Goal: Information Seeking & Learning: Learn about a topic

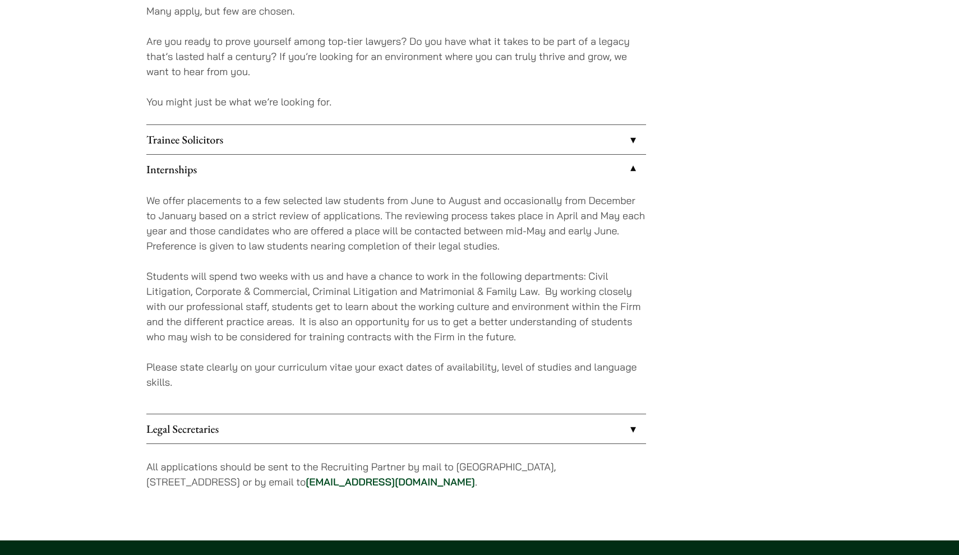
scroll to position [901, 0]
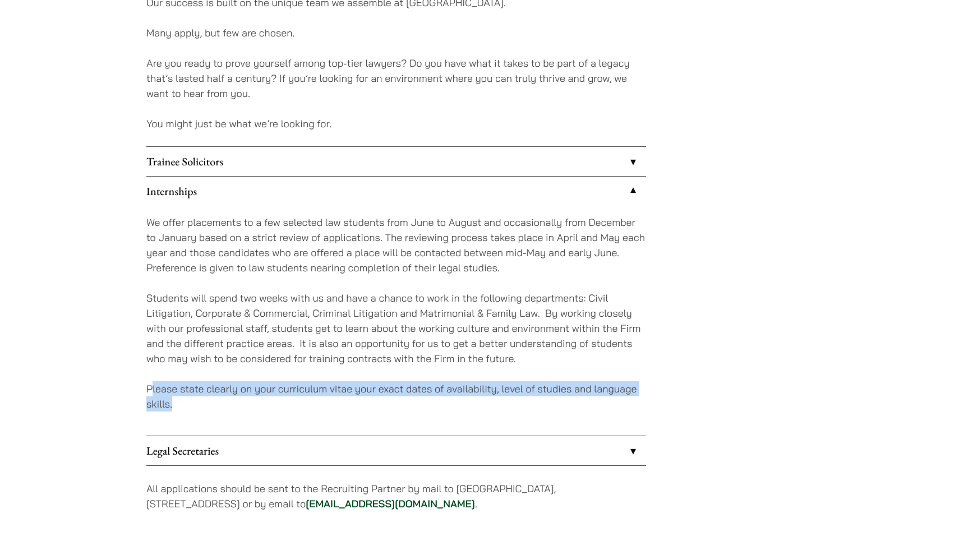
drag, startPoint x: 153, startPoint y: 386, endPoint x: 204, endPoint y: 413, distance: 57.5
click at [204, 413] on div "We offer placements to a few selected law students from June to August and occa…" at bounding box center [396, 321] width 500 height 230
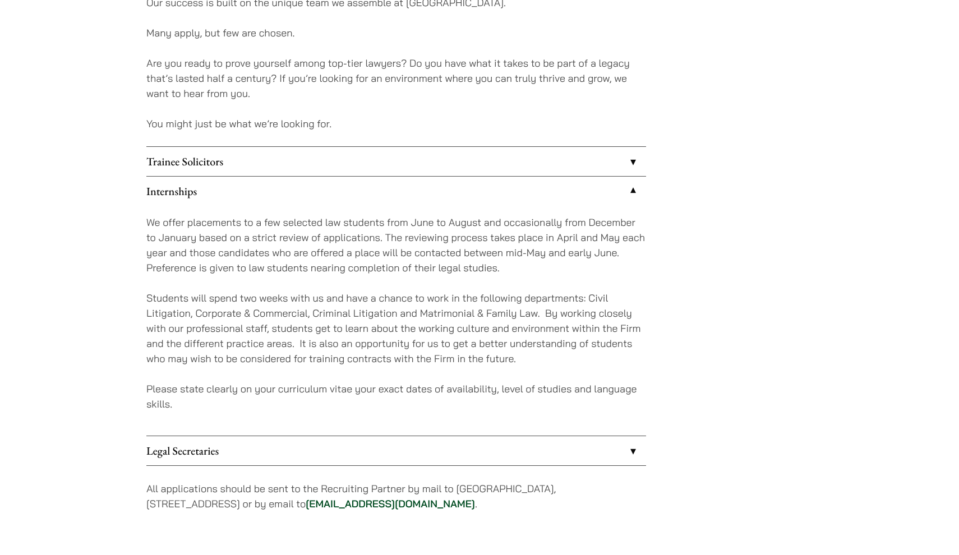
click at [204, 413] on div "We offer placements to a few selected law students from June to August and occa…" at bounding box center [396, 321] width 500 height 230
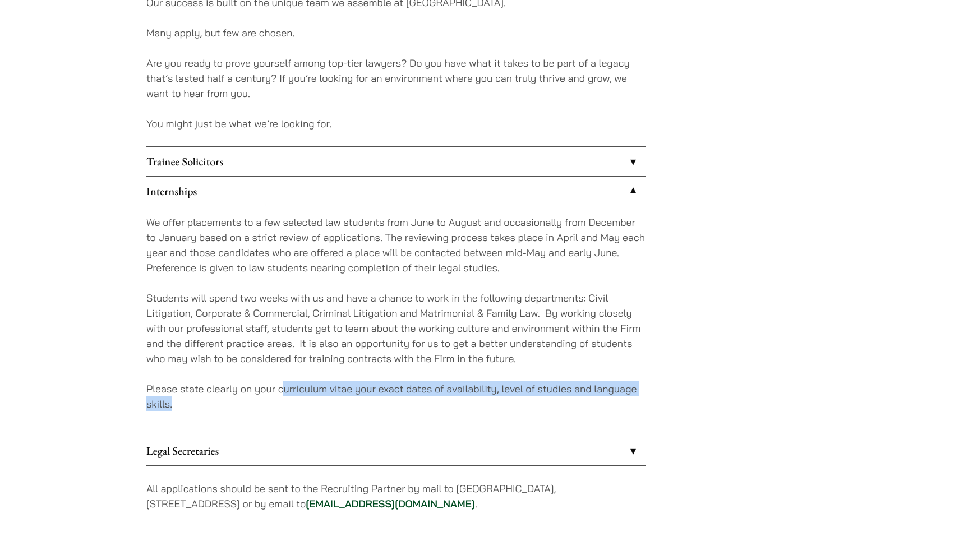
drag, startPoint x: 286, startPoint y: 394, endPoint x: 332, endPoint y: 396, distance: 46.0
click at [332, 396] on p "Please state clearly on your curriculum vitae your exact dates of availability,…" at bounding box center [396, 396] width 500 height 30
click at [332, 395] on p "Please state clearly on your curriculum vitae your exact dates of availability,…" at bounding box center [396, 396] width 500 height 30
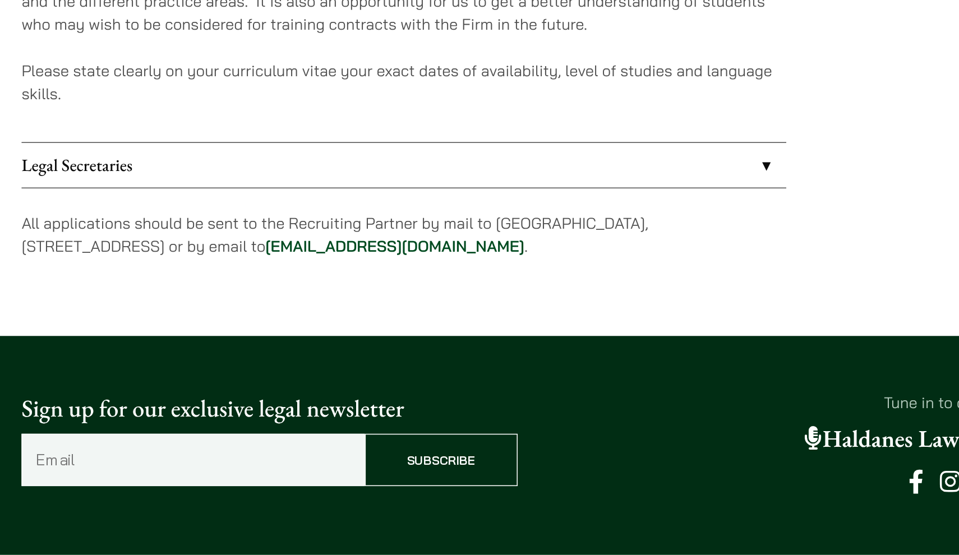
scroll to position [1122, 0]
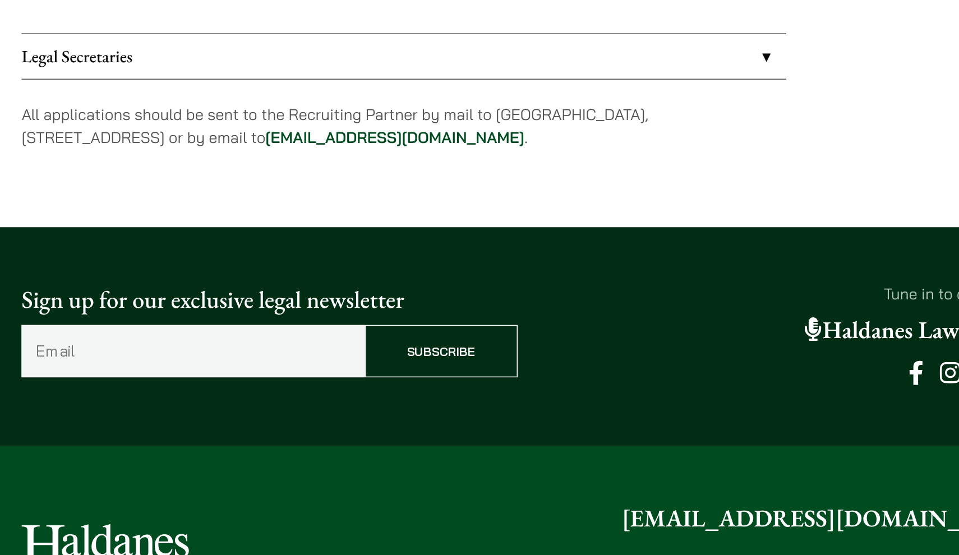
click at [387, 215] on link "Legal Secretaries" at bounding box center [396, 229] width 500 height 29
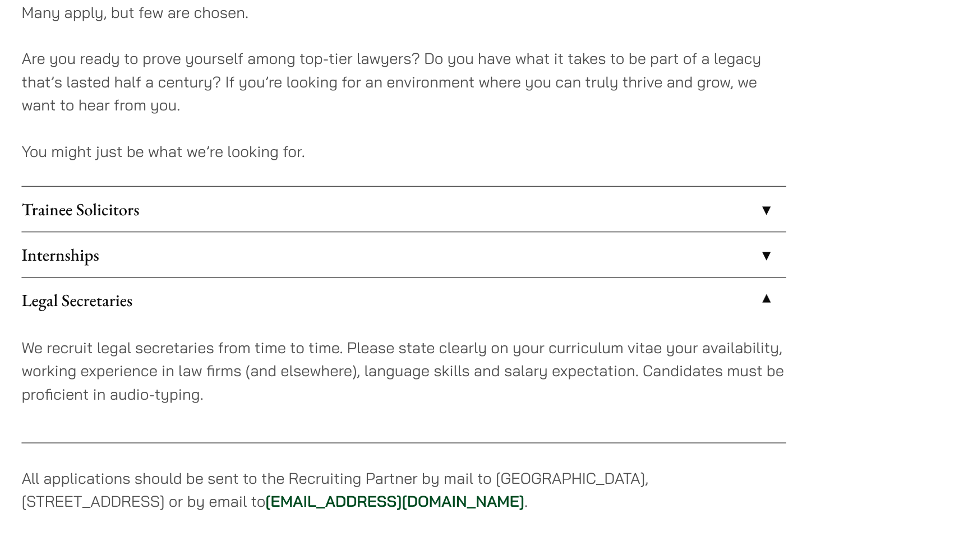
scroll to position [915, 0]
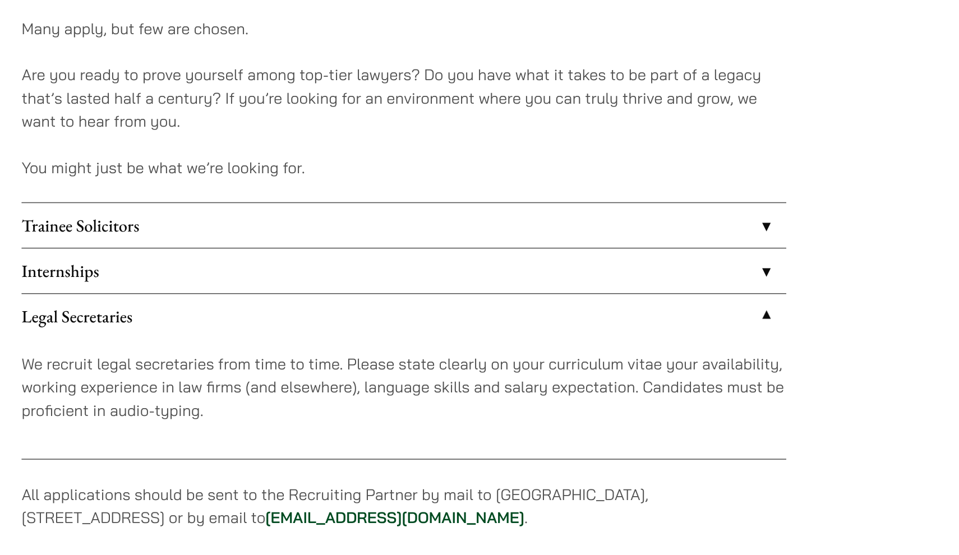
click at [312, 177] on link "Internships" at bounding box center [396, 177] width 500 height 29
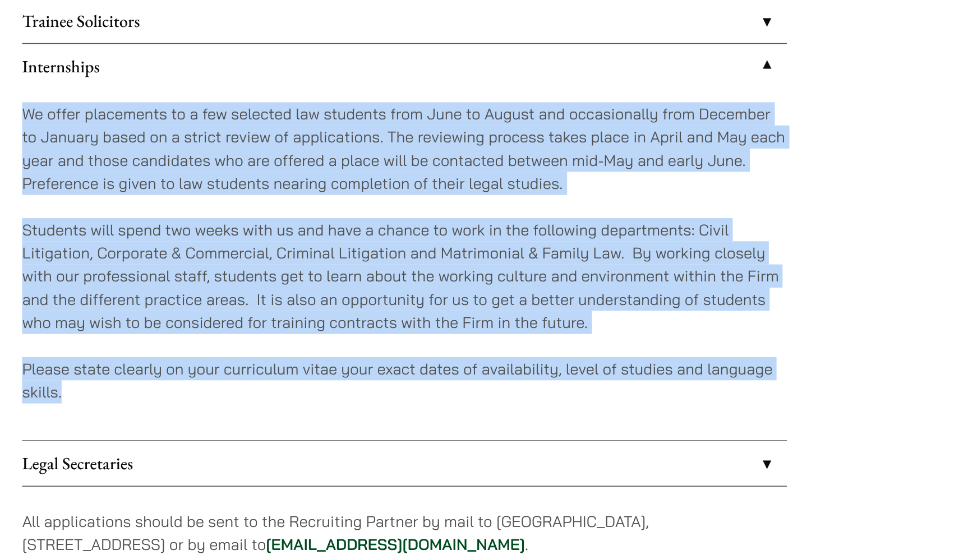
drag, startPoint x: 7, startPoint y: 73, endPoint x: 76, endPoint y: 277, distance: 215.2
copy div "We offer placements to a few selected law students from June to August and occa…"
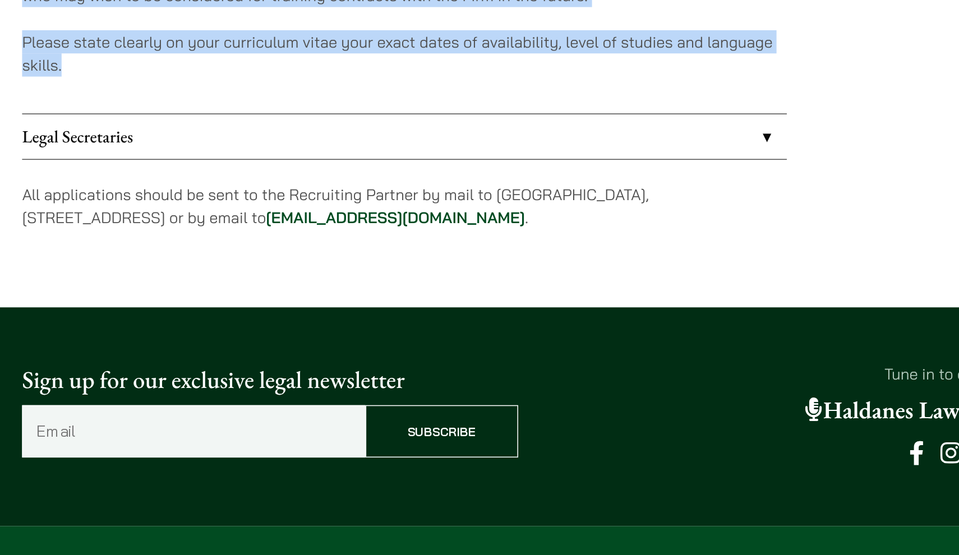
scroll to position [1235, 0]
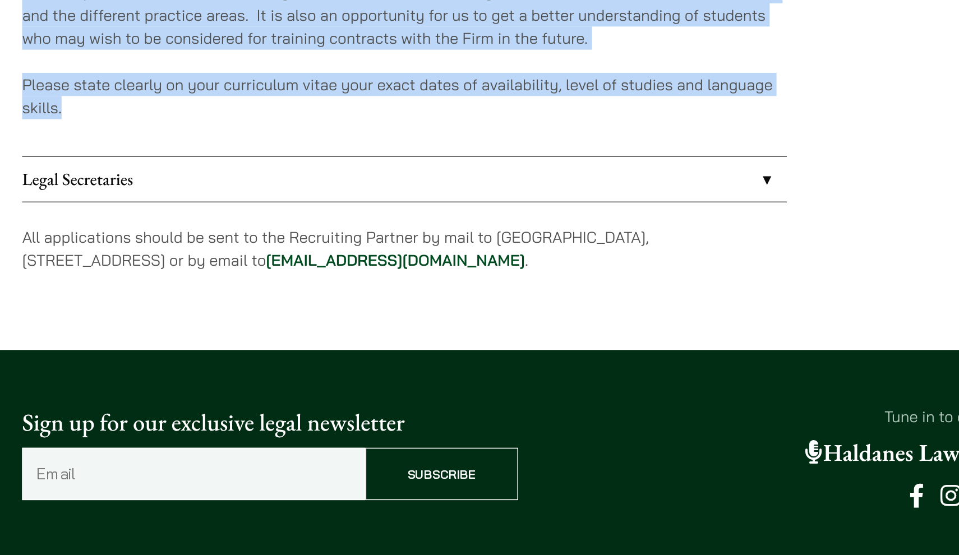
drag, startPoint x: 204, startPoint y: 168, endPoint x: 307, endPoint y: 166, distance: 103.7
click at [307, 166] on p "All applications should be sent to the Recruiting Partner by mail to [GEOGRAPHI…" at bounding box center [396, 162] width 500 height 30
copy p "[EMAIL_ADDRESS][DOMAIN_NAME]"
